Goal: Check status: Check status

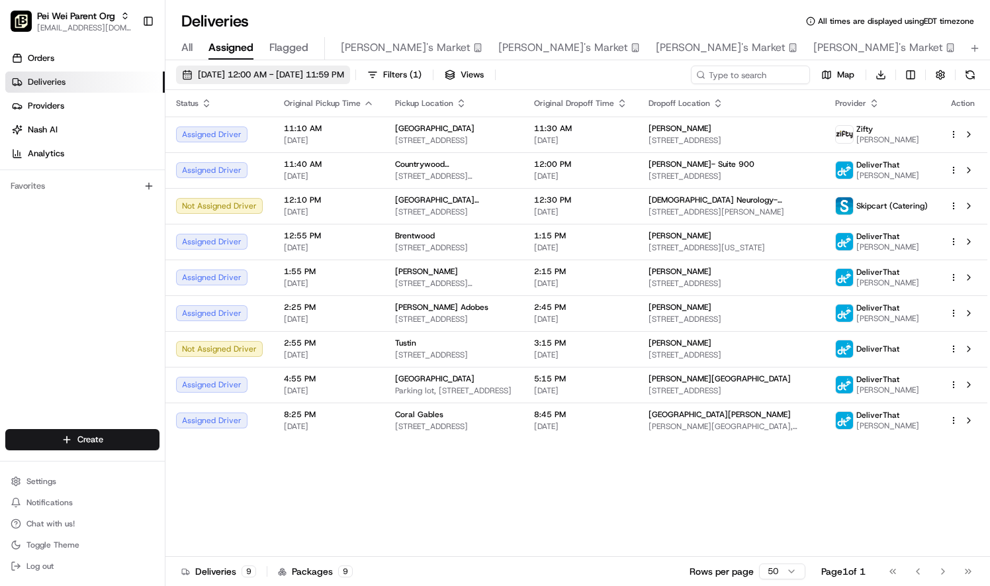
click at [186, 81] on button "[DATE] 12:00 AM - [DATE] 11:59 PM" at bounding box center [263, 75] width 174 height 19
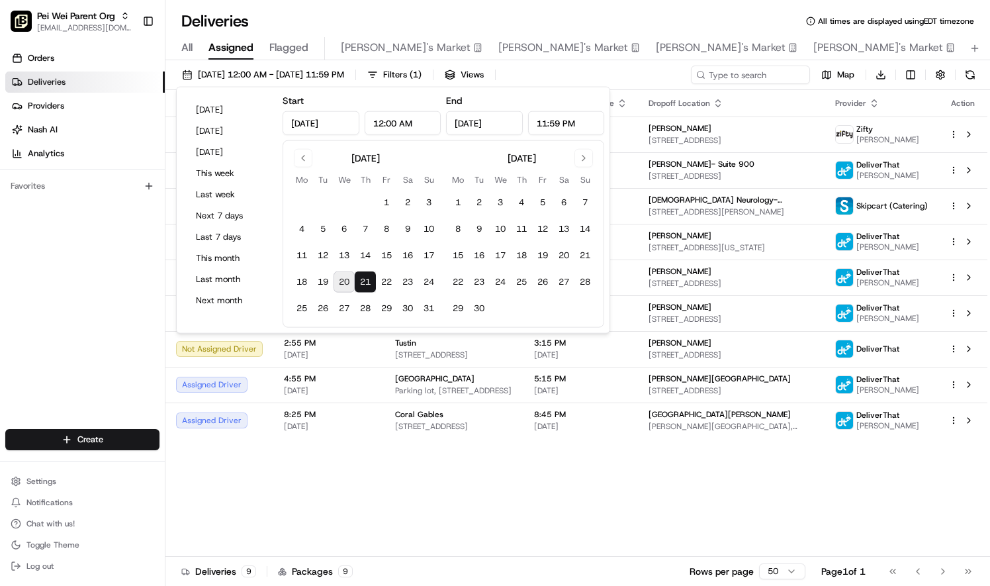
click at [343, 283] on button "20" at bounding box center [344, 281] width 21 height 21
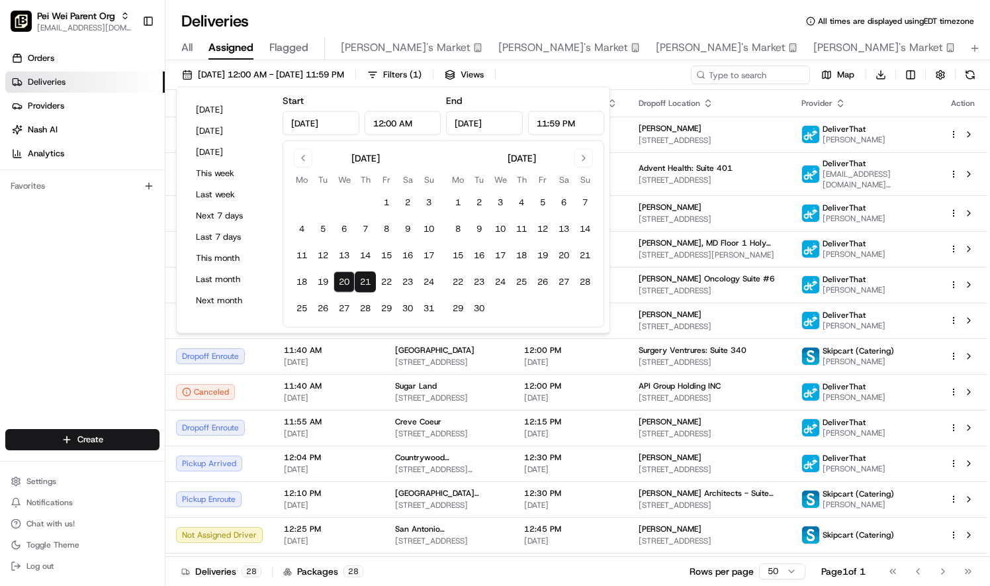
click at [367, 291] on button "21" at bounding box center [365, 281] width 21 height 21
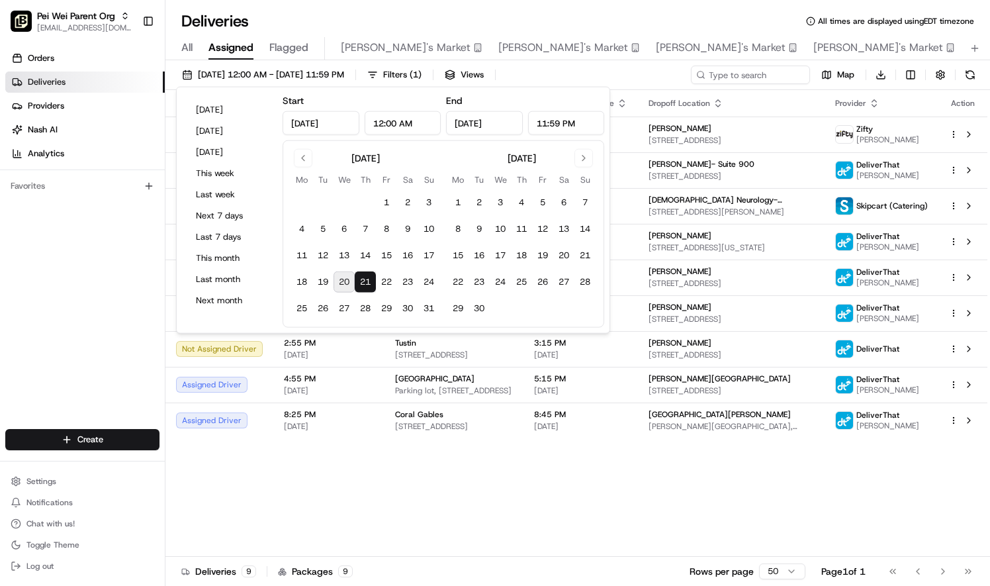
click at [341, 279] on button "20" at bounding box center [344, 281] width 21 height 21
type input "[DATE]"
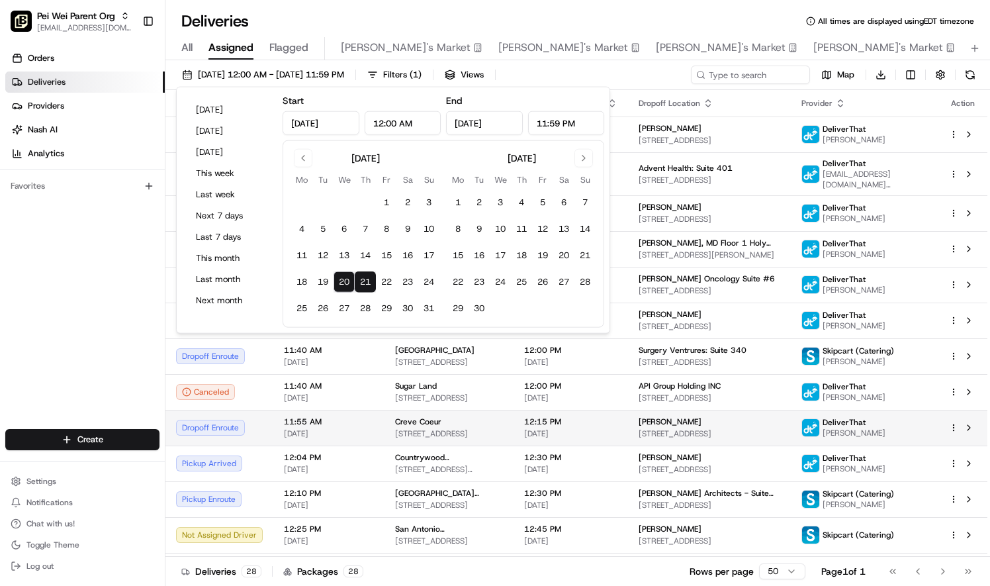
click at [617, 422] on span "12:15 PM" at bounding box center [570, 421] width 93 height 11
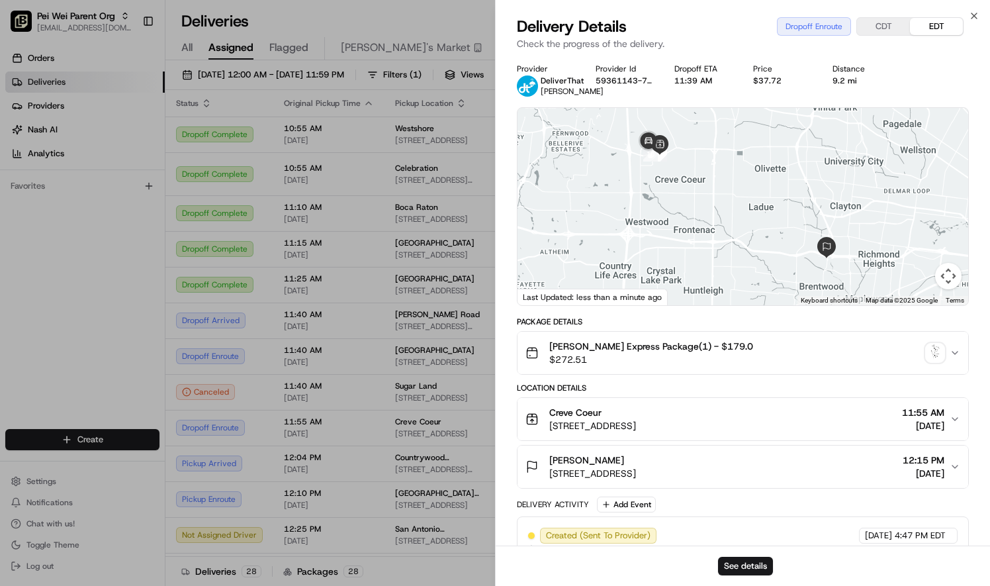
click at [351, 359] on div at bounding box center [495, 293] width 990 height 586
